Goal: Information Seeking & Learning: Learn about a topic

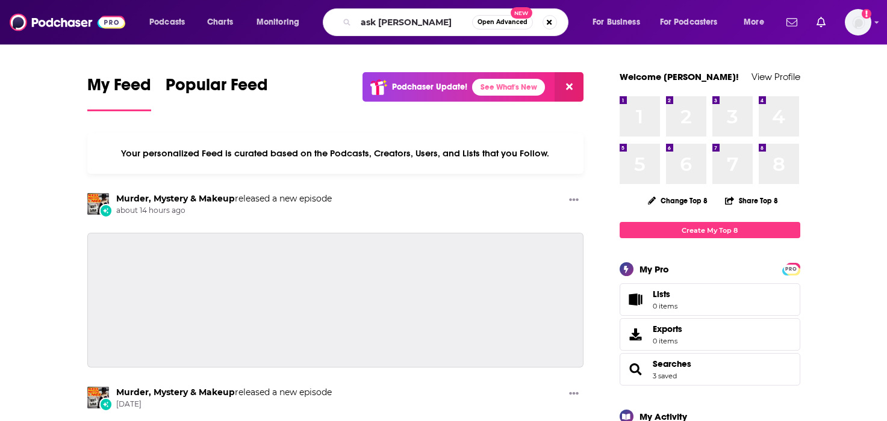
type input "ask [PERSON_NAME]"
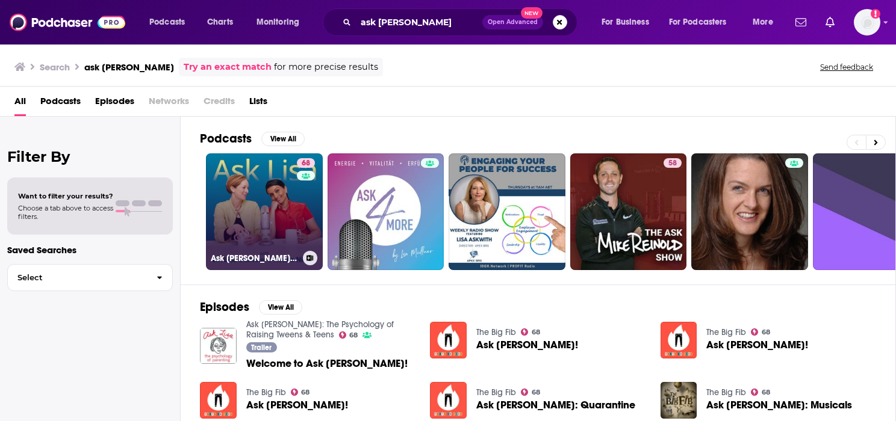
click at [268, 196] on link "68 Ask [PERSON_NAME]: The Psychology of Raising Tweens & Teens" at bounding box center [264, 211] width 117 height 117
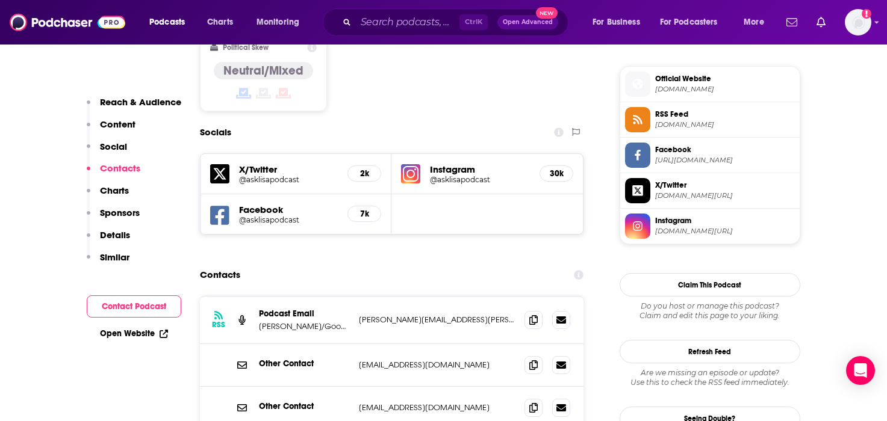
scroll to position [963, 0]
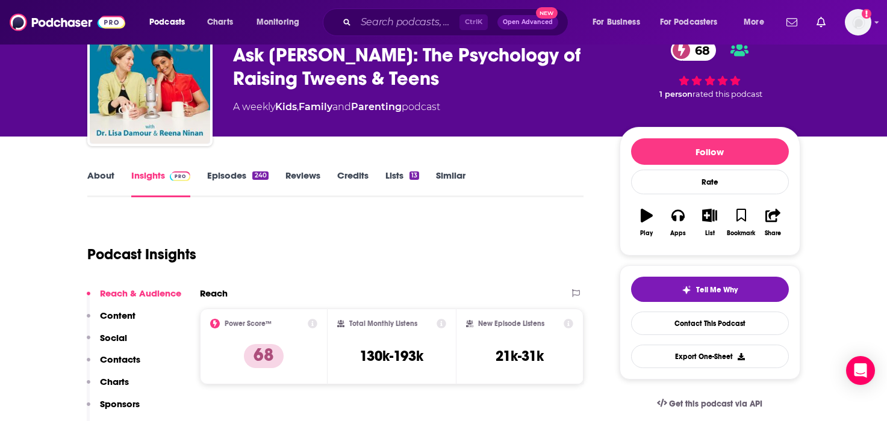
scroll to position [0, 0]
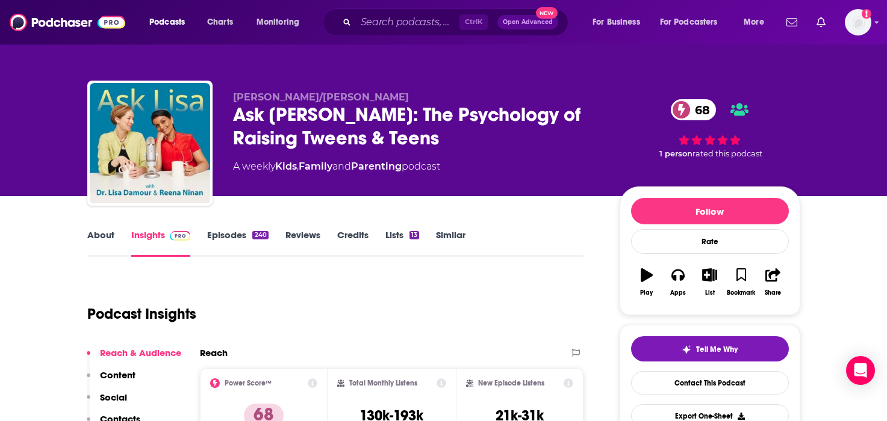
click at [109, 236] on link "About" at bounding box center [100, 243] width 27 height 28
